Goal: Task Accomplishment & Management: Complete application form

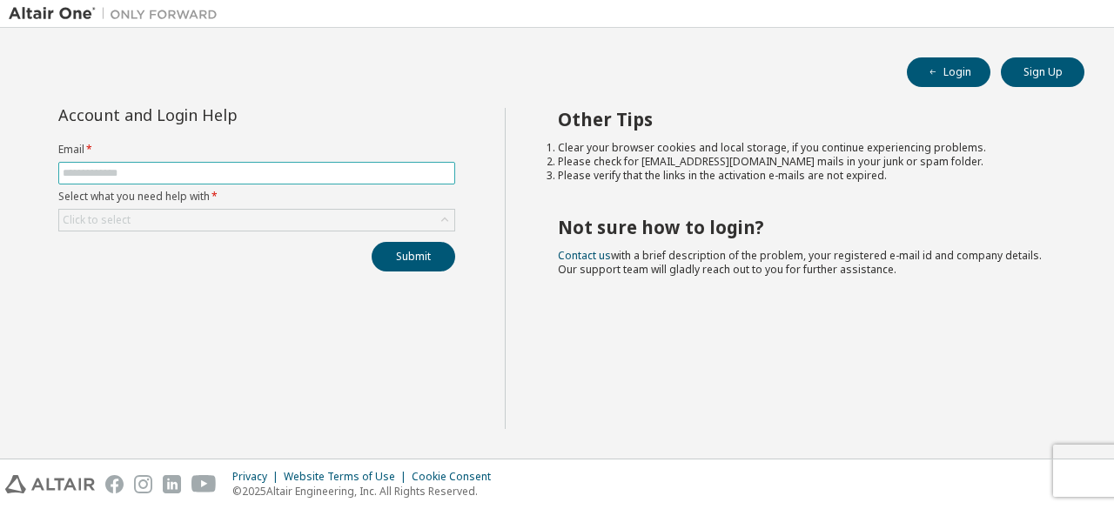
click at [211, 168] on input "text" at bounding box center [257, 173] width 388 height 14
type input "*"
type input "**********"
click at [928, 67] on icon "button" at bounding box center [933, 72] width 10 height 10
